Goal: Check status: Check status

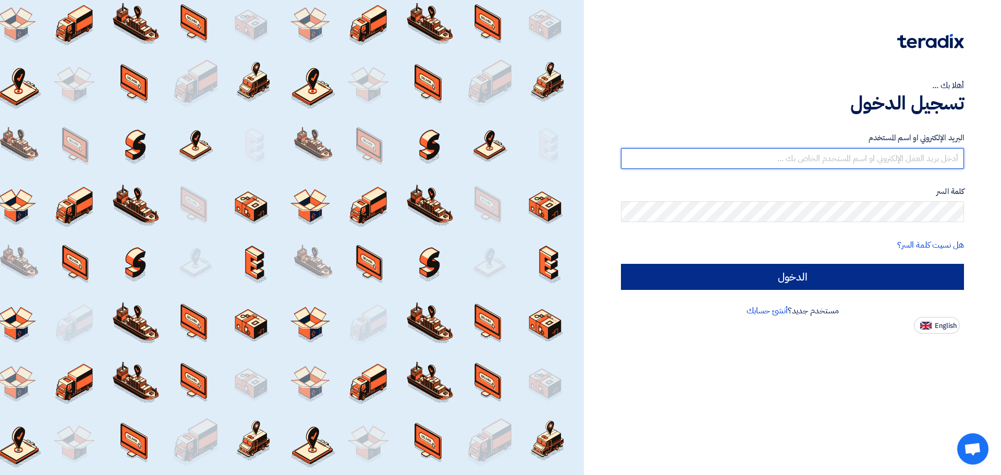
type input "[EMAIL_ADDRESS][DOMAIN_NAME]"
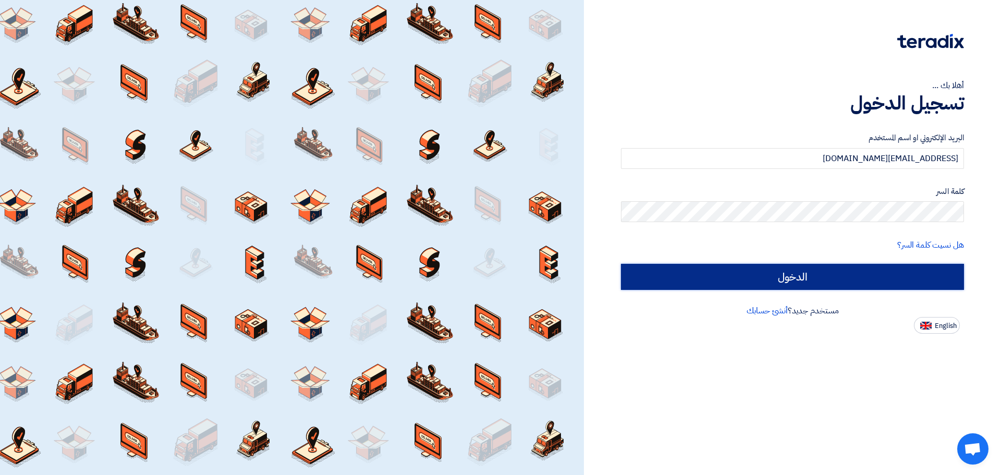
click at [859, 277] on input "الدخول" at bounding box center [792, 277] width 343 height 26
type input "Sign in"
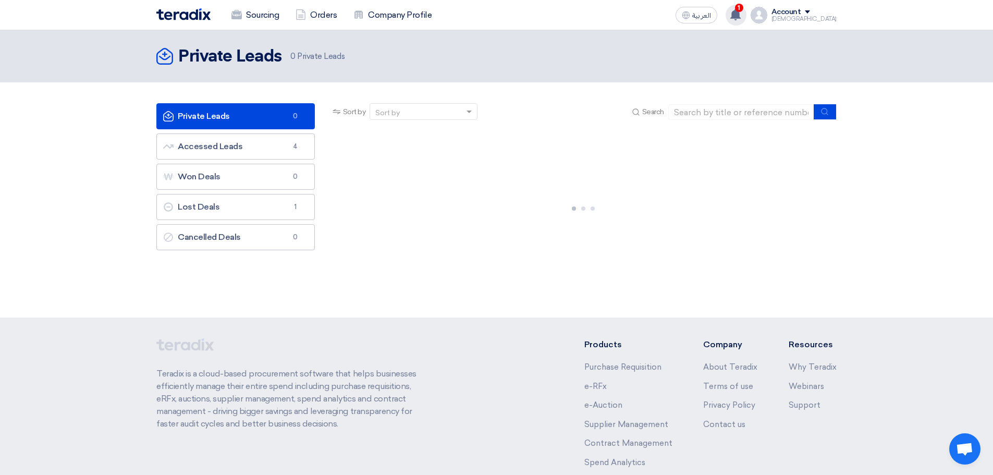
click at [741, 17] on use at bounding box center [735, 14] width 10 height 11
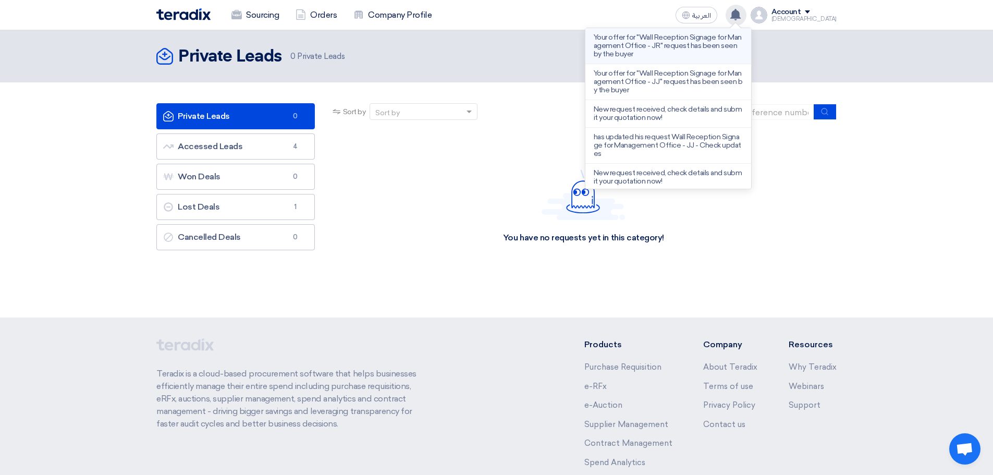
click at [703, 47] on p "Your offer for "Wall Reception Signage for Management Office - JR" request has …" at bounding box center [668, 45] width 149 height 25
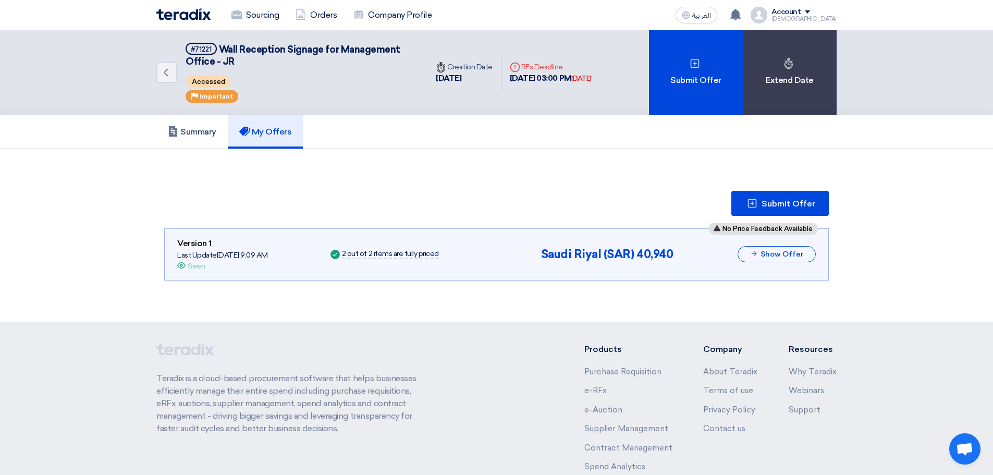
scroll to position [17, 0]
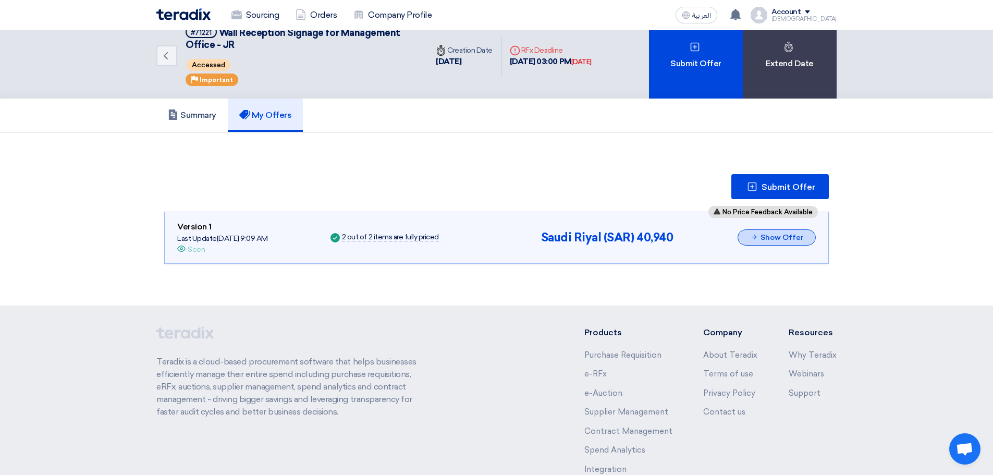
click at [772, 239] on button "Show Offer" at bounding box center [776, 237] width 78 height 16
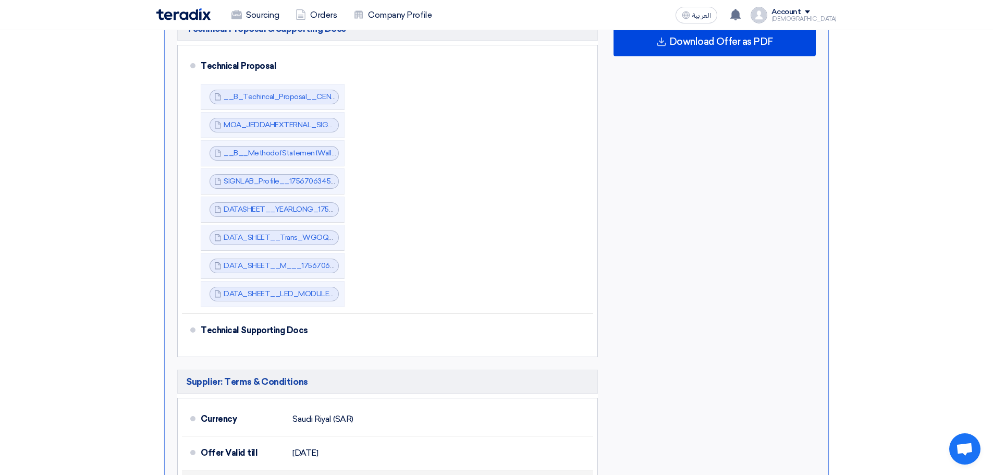
scroll to position [850, 0]
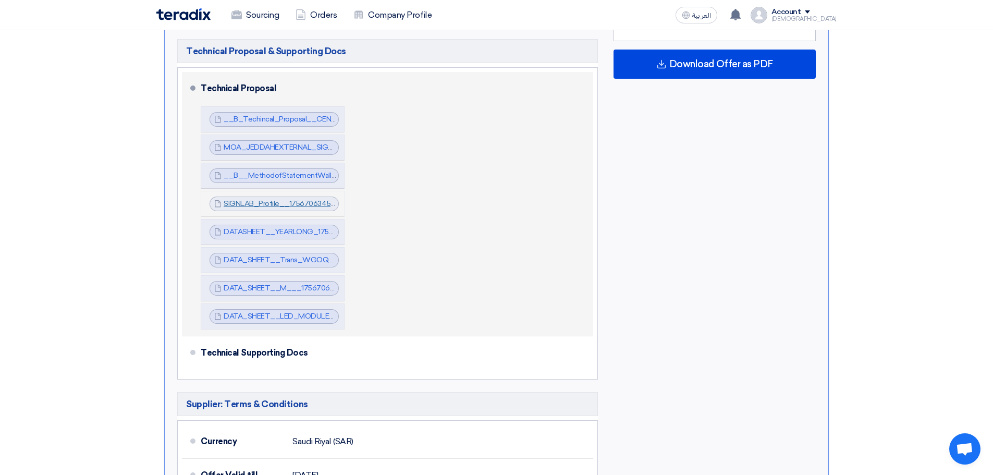
click at [293, 199] on link "SIGNLAB_Profile__1756706345378.pdf" at bounding box center [290, 203] width 133 height 9
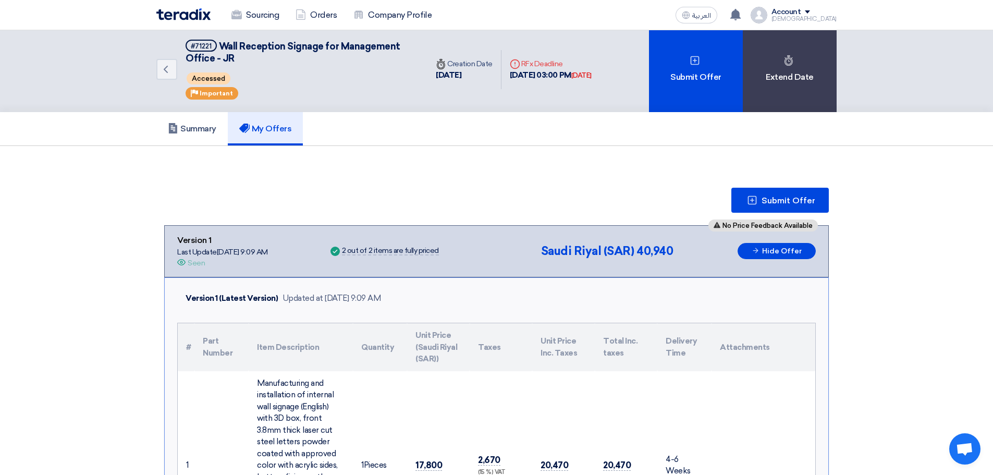
scroll to position [0, 0]
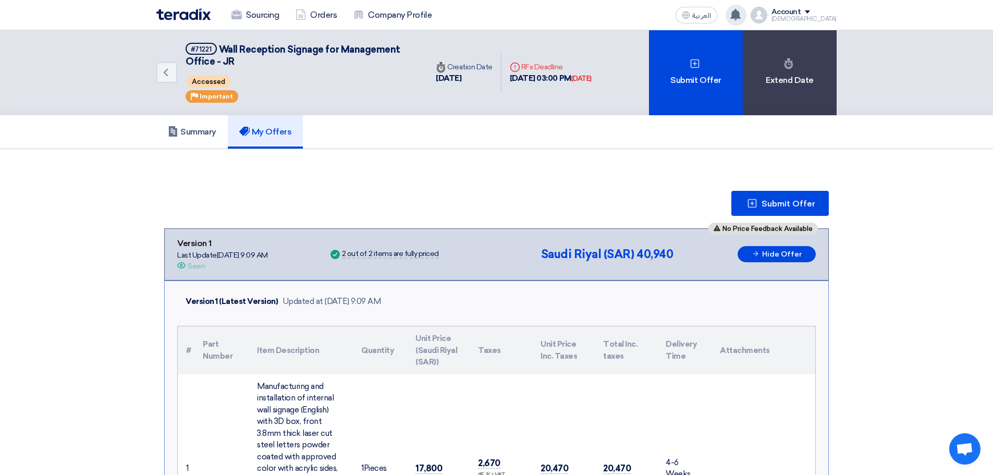
click at [741, 19] on icon at bounding box center [735, 14] width 11 height 11
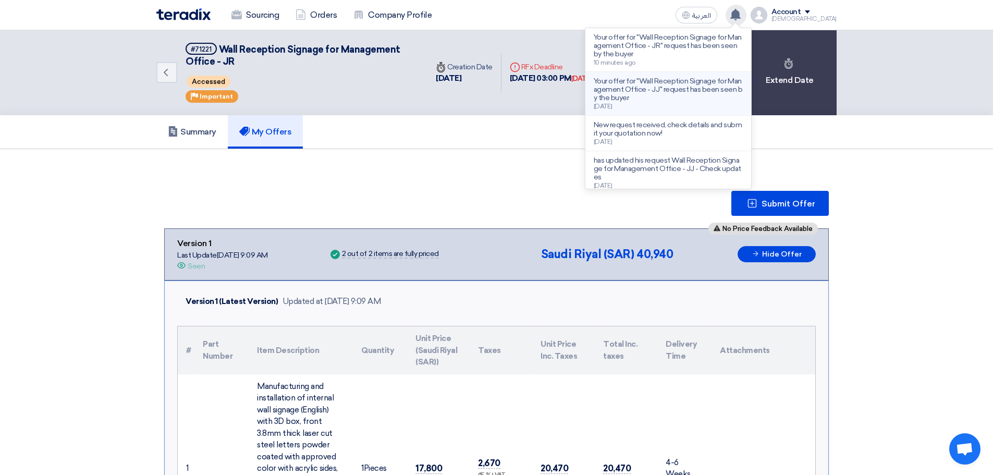
click at [714, 94] on p "Your offer for "Wall Reception Signage for Management Office - JJ" request has …" at bounding box center [668, 89] width 149 height 25
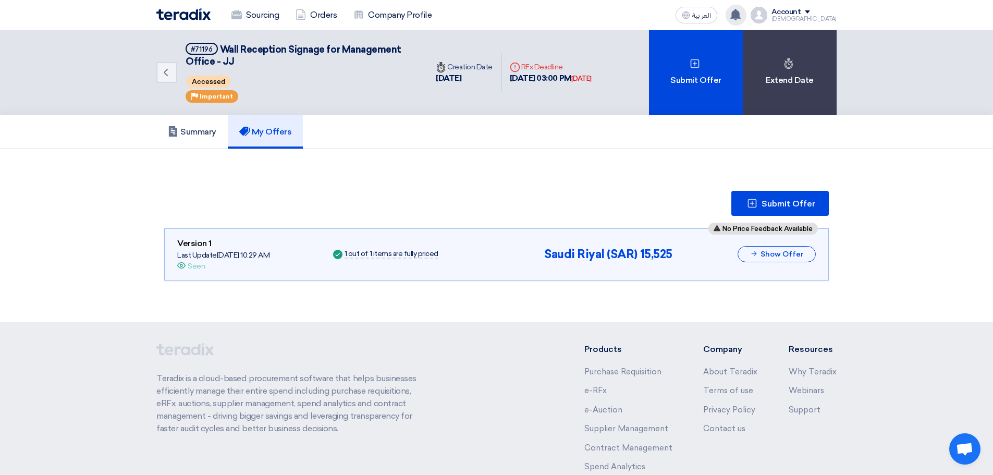
click at [741, 10] on use at bounding box center [735, 14] width 10 height 11
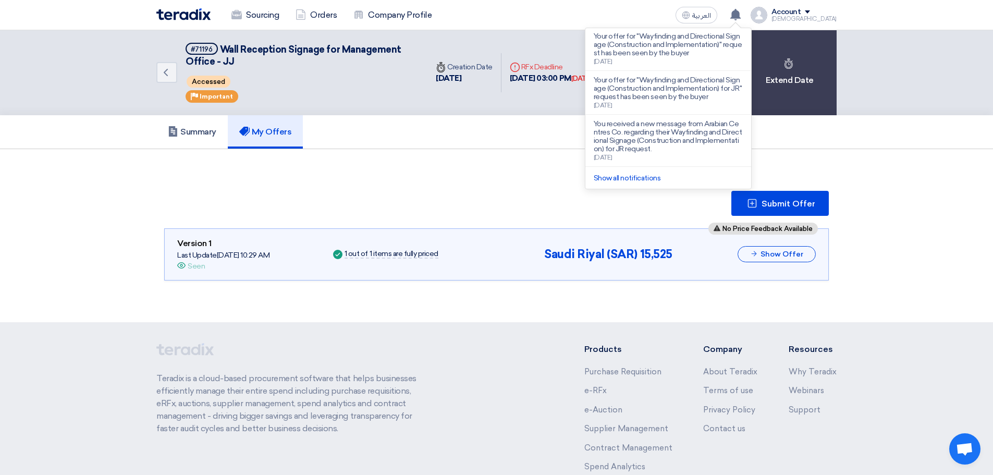
scroll to position [307, 0]
click at [707, 140] on p "You received a new message from Arabian Centres Co. regarding their Wayfinding …" at bounding box center [668, 135] width 149 height 33
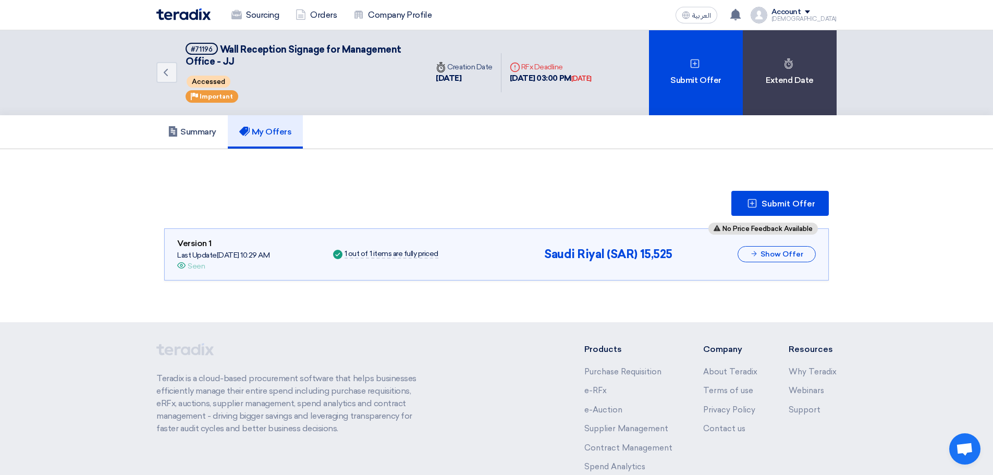
scroll to position [17, 0]
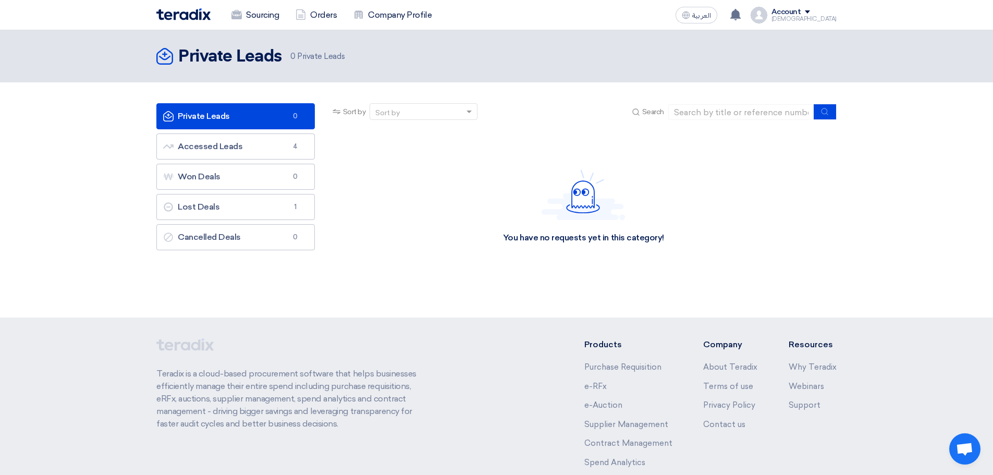
click at [767, 15] on img at bounding box center [758, 15] width 17 height 17
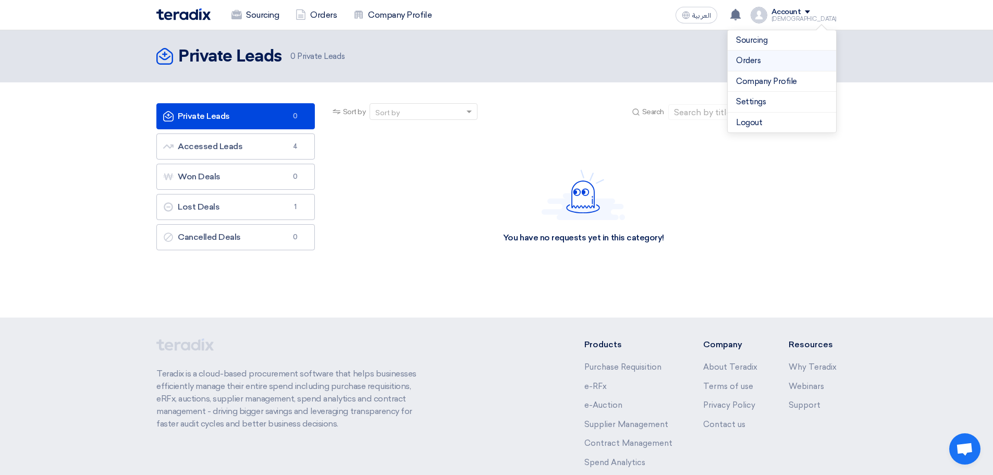
click at [763, 63] on link "Orders" at bounding box center [782, 61] width 92 height 12
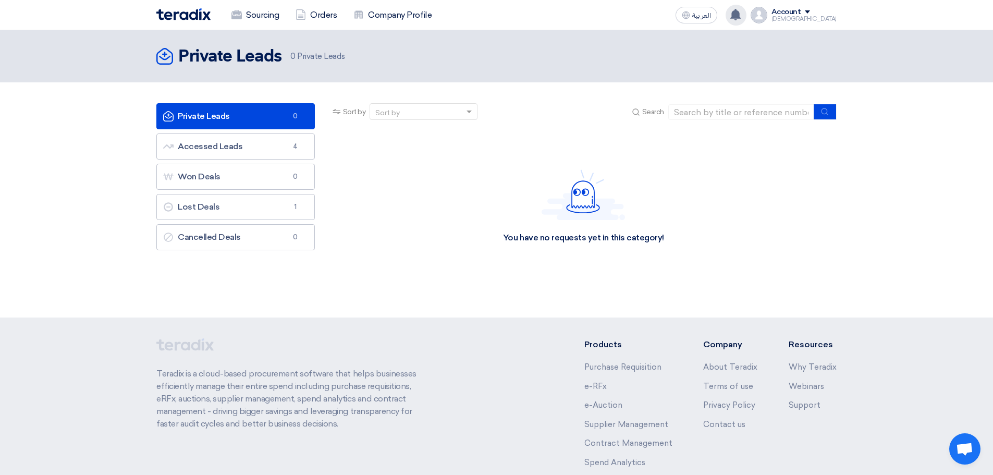
click at [741, 15] on use at bounding box center [735, 14] width 10 height 11
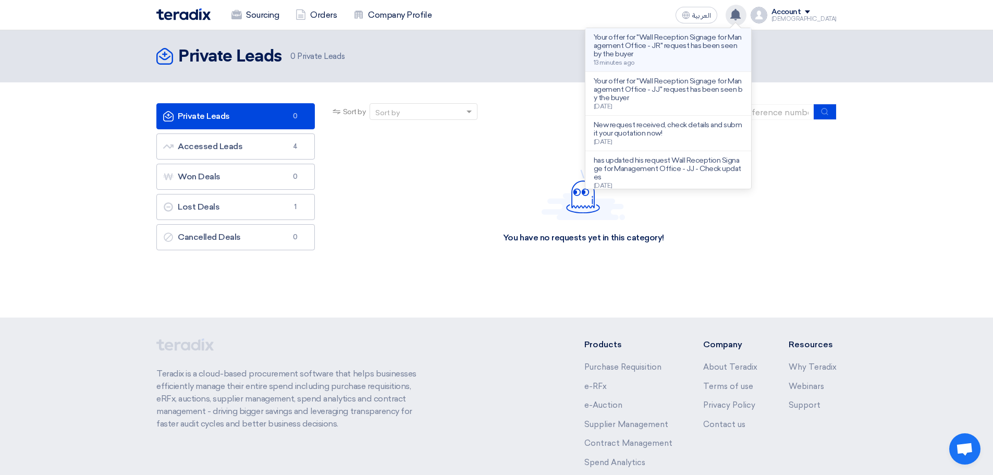
click at [729, 58] on div "Your offer for "Wall Reception Signage for Management Office - JR" request has …" at bounding box center [668, 49] width 149 height 33
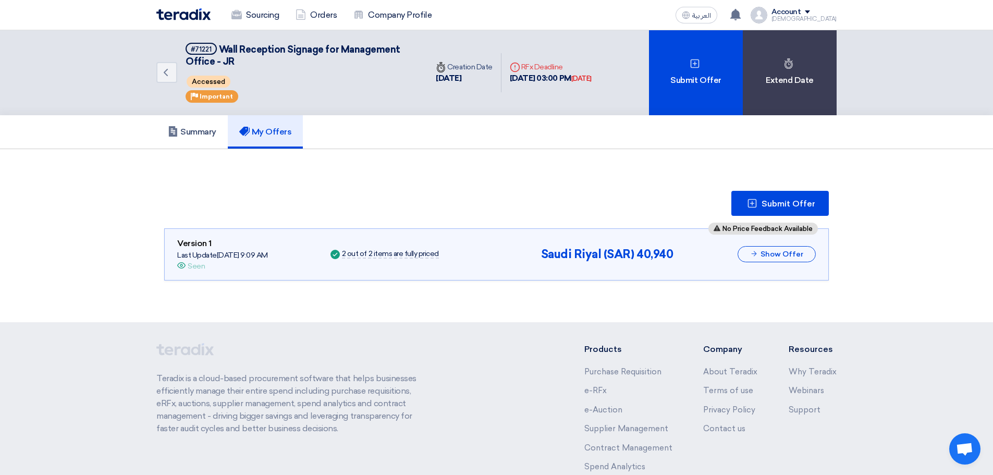
scroll to position [17, 0]
